Goal: Information Seeking & Learning: Learn about a topic

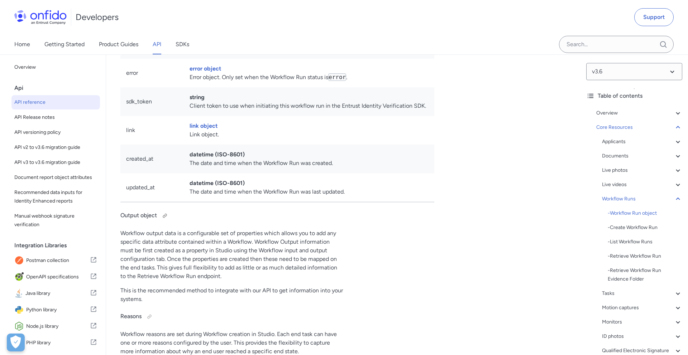
scroll to position [15907, 0]
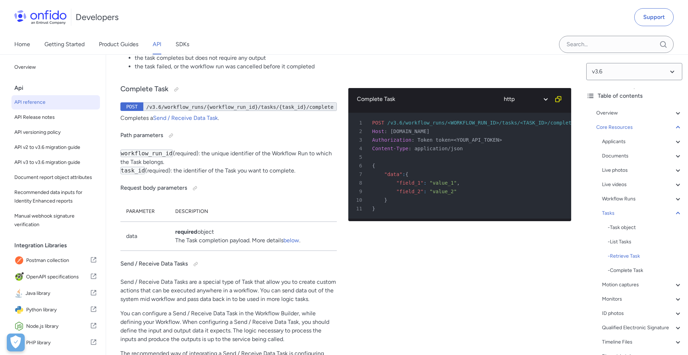
scroll to position [18983, 0]
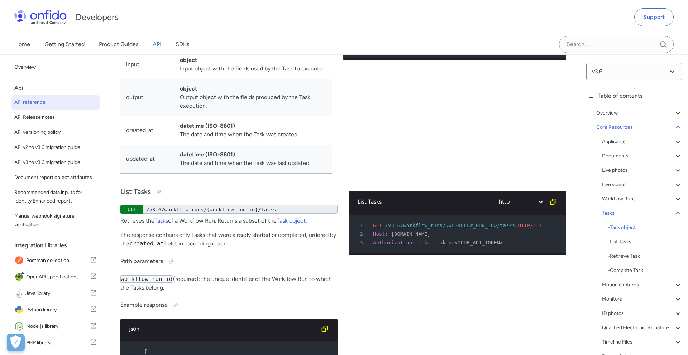
scroll to position [18400, 0]
